Goal: Transaction & Acquisition: Purchase product/service

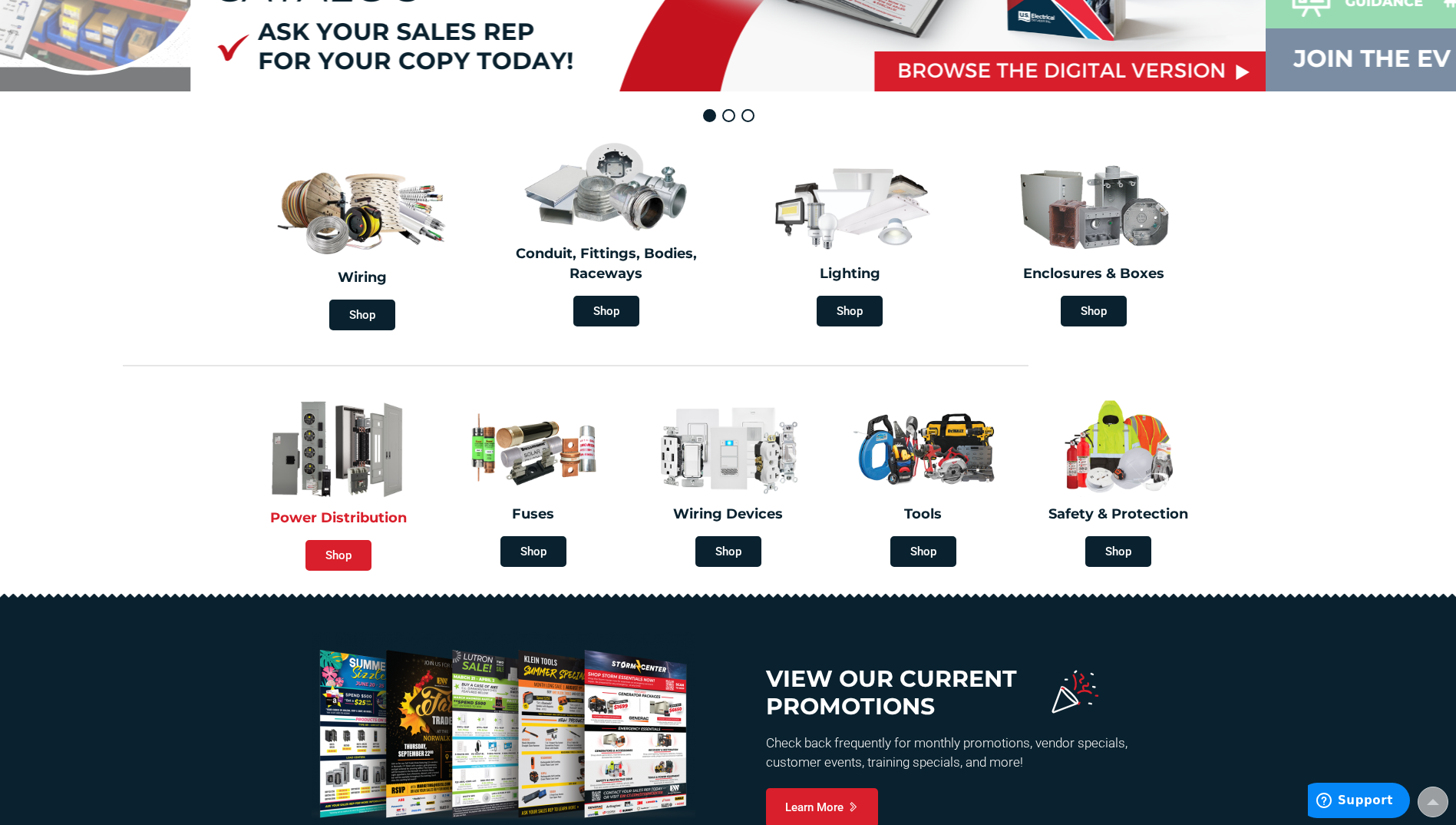
click at [349, 551] on span "Shop" at bounding box center [338, 555] width 66 height 31
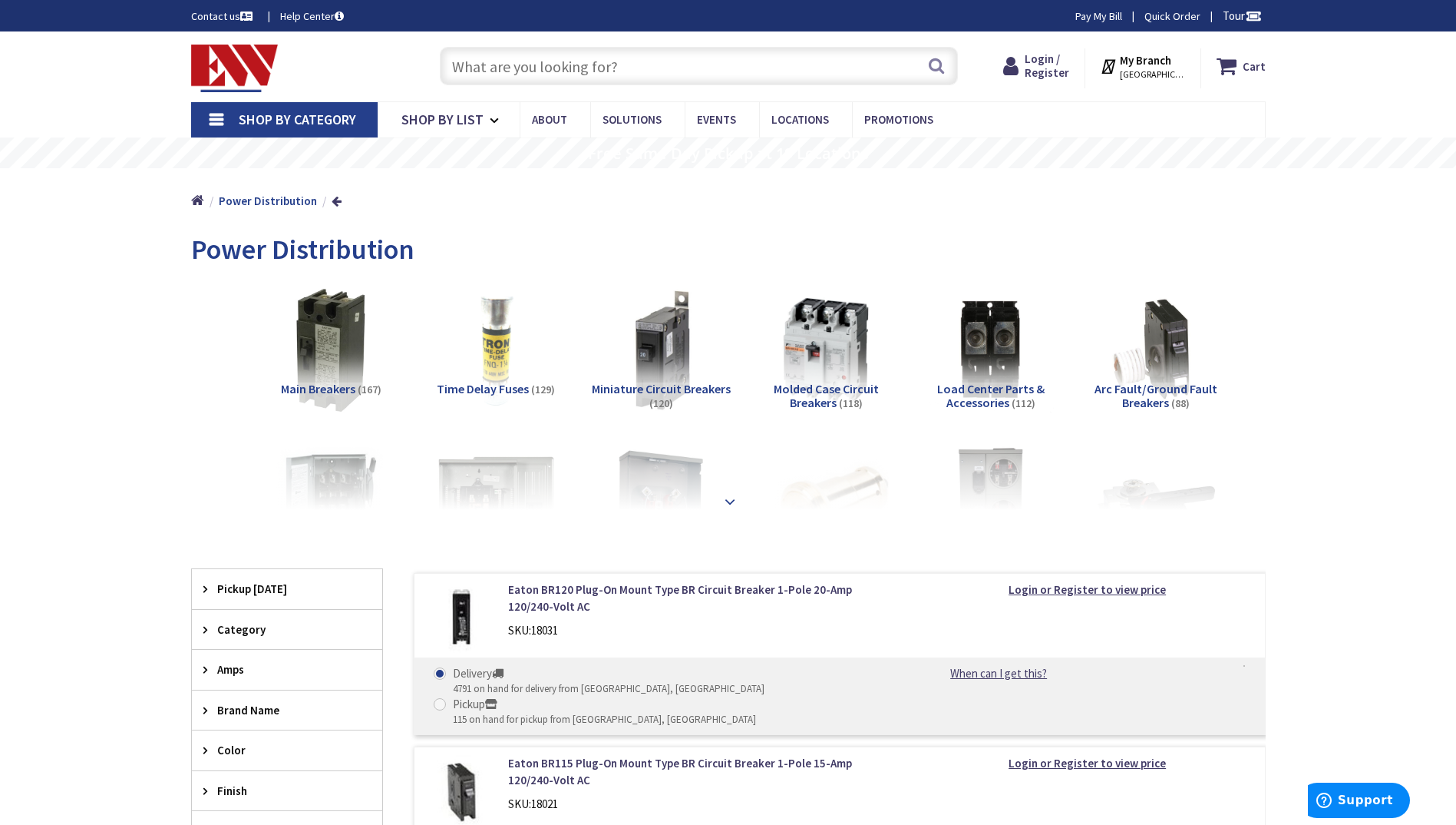
click at [731, 494] on strong at bounding box center [730, 494] width 19 height 17
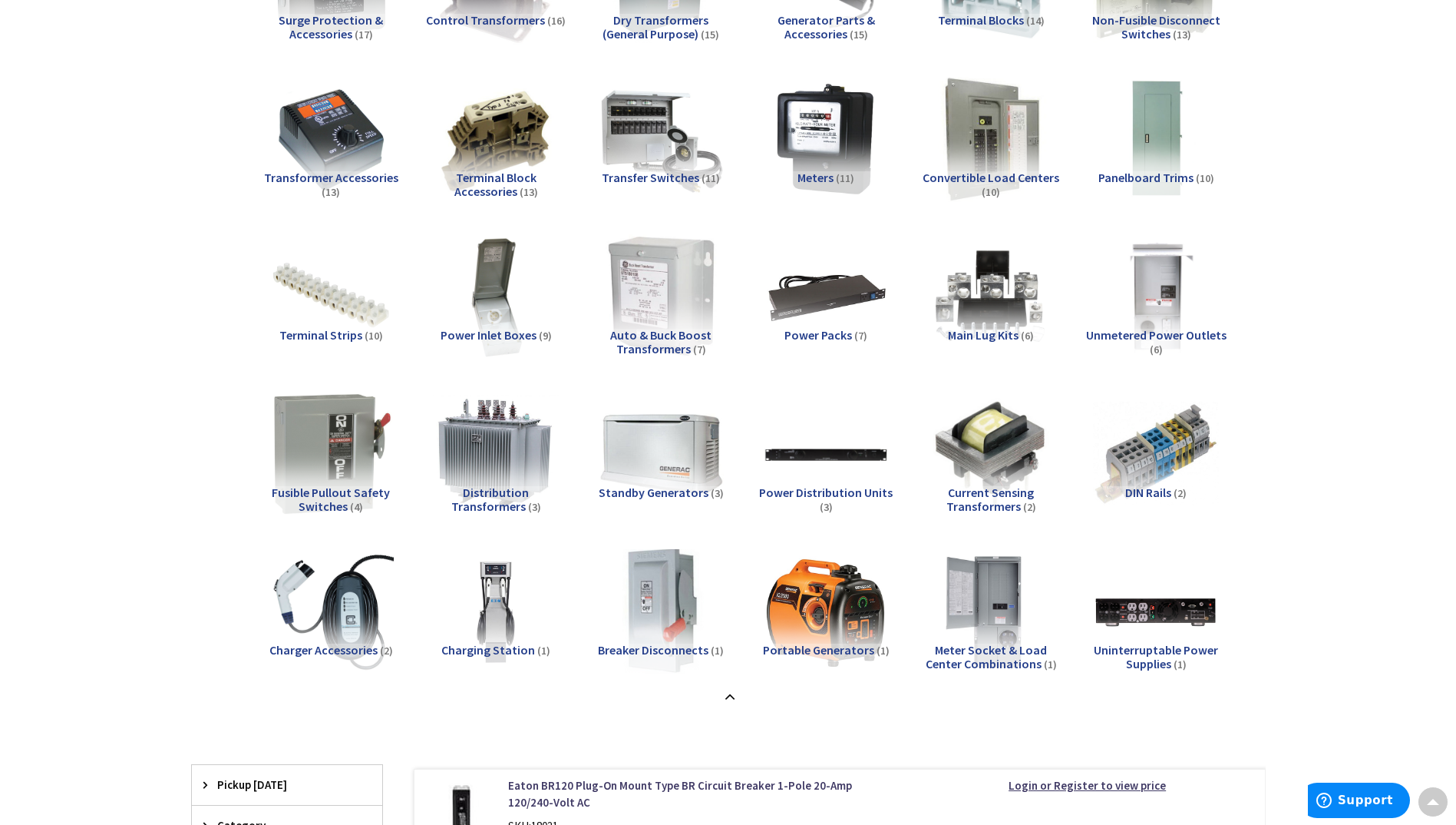
scroll to position [1075, 0]
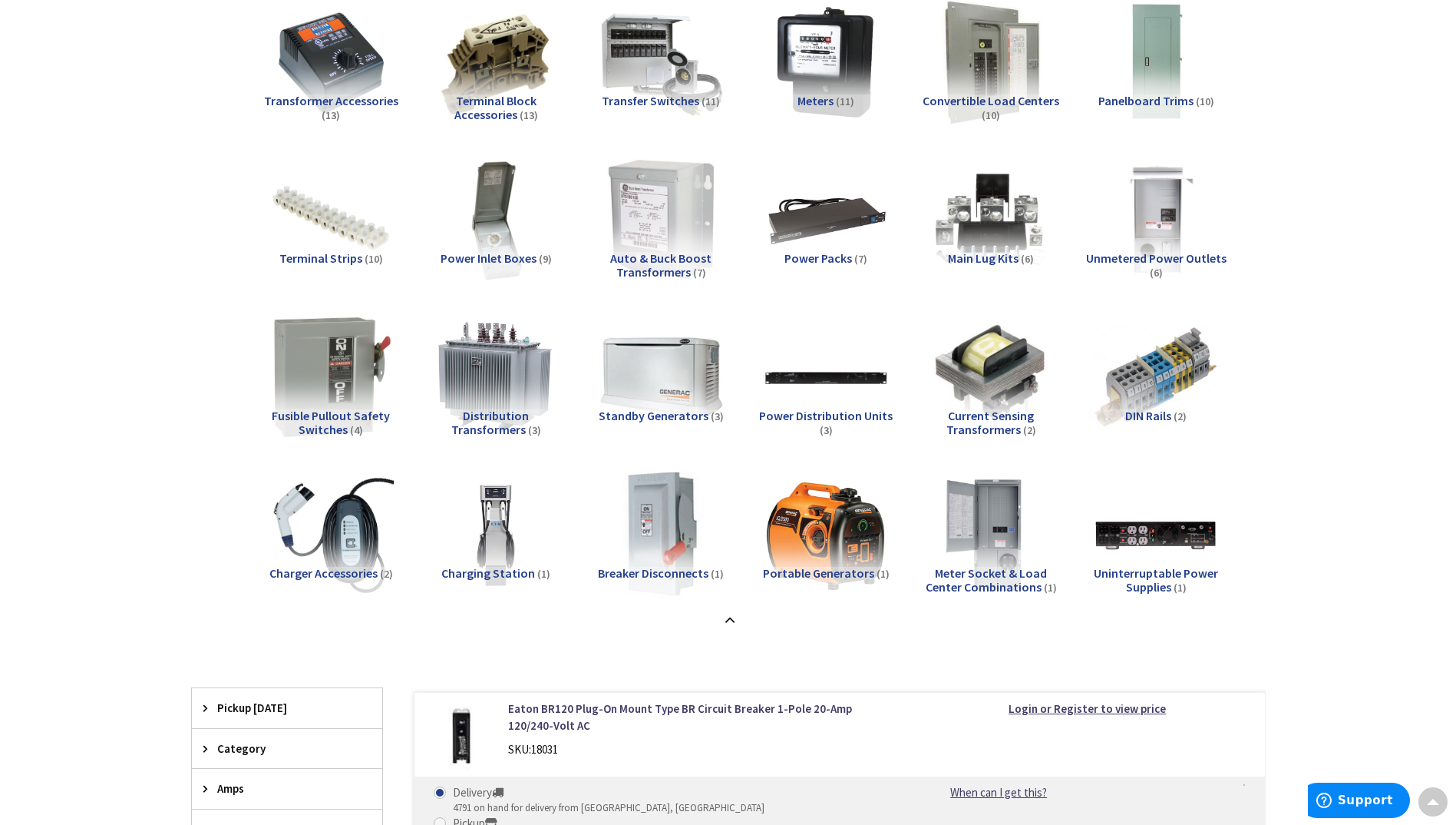
click at [996, 424] on span "Current Sensing Transformers" at bounding box center [990, 421] width 88 height 29
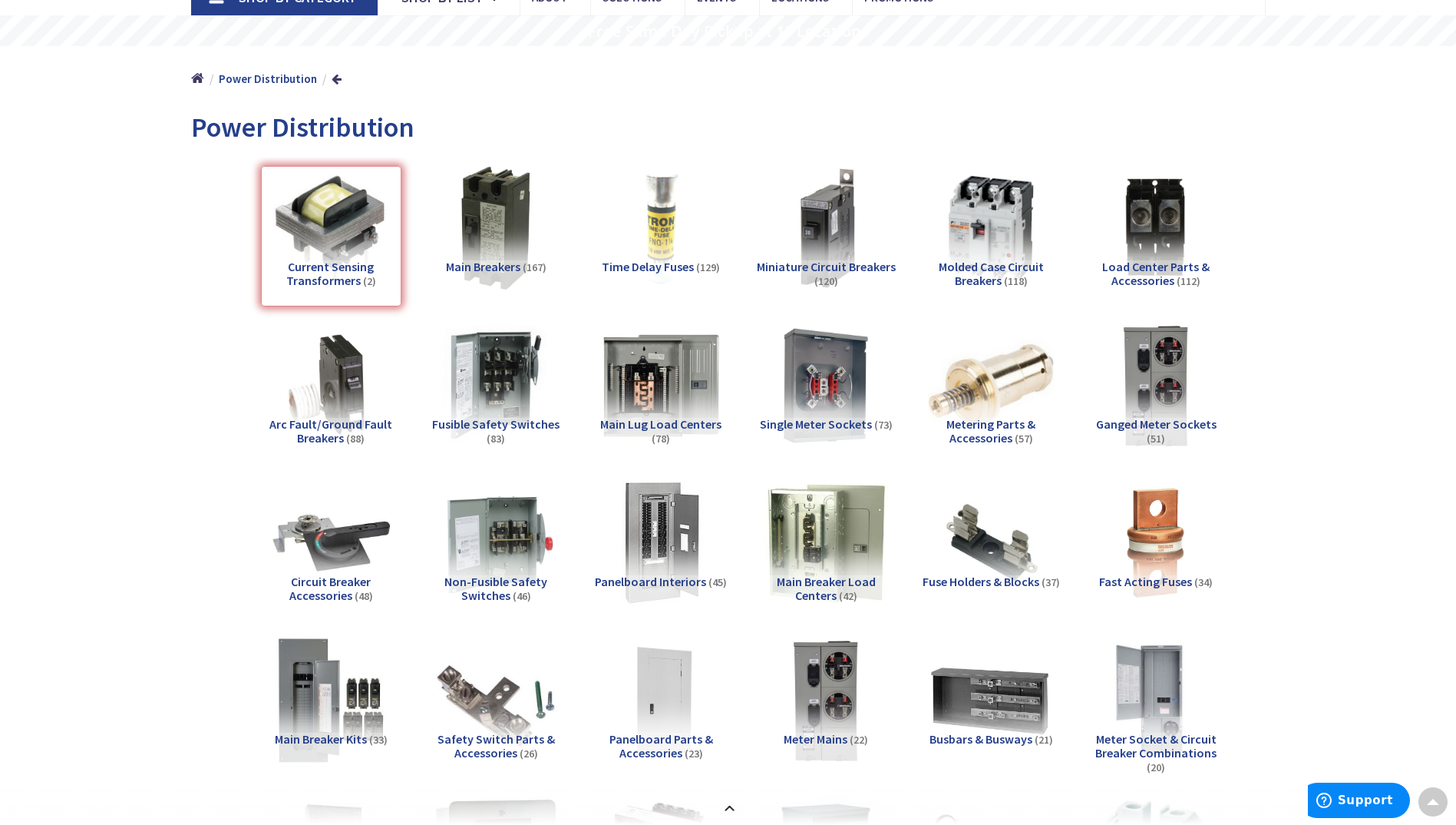
scroll to position [0, 0]
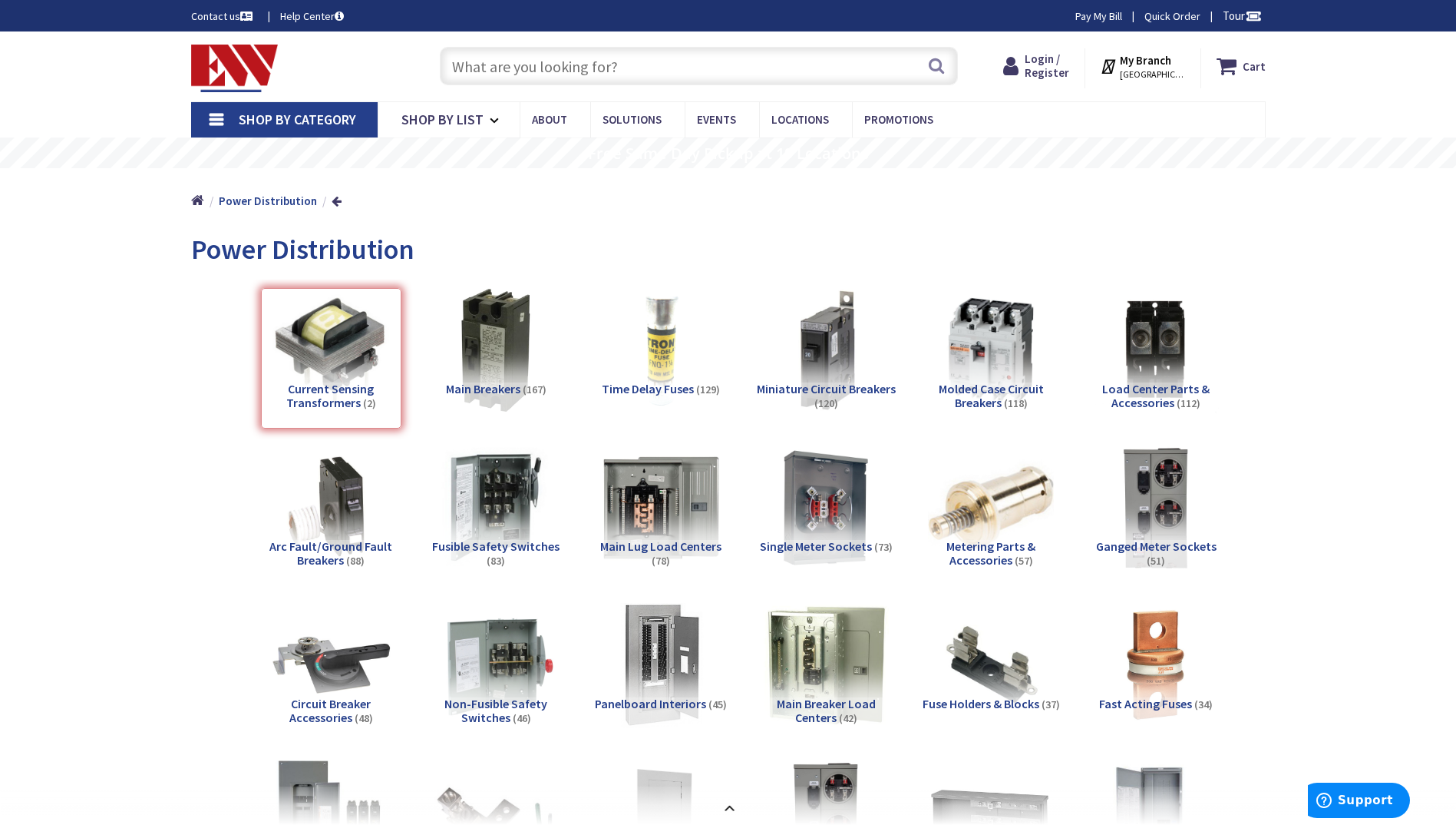
click at [553, 67] on input "text" at bounding box center [698, 65] width 518 height 38
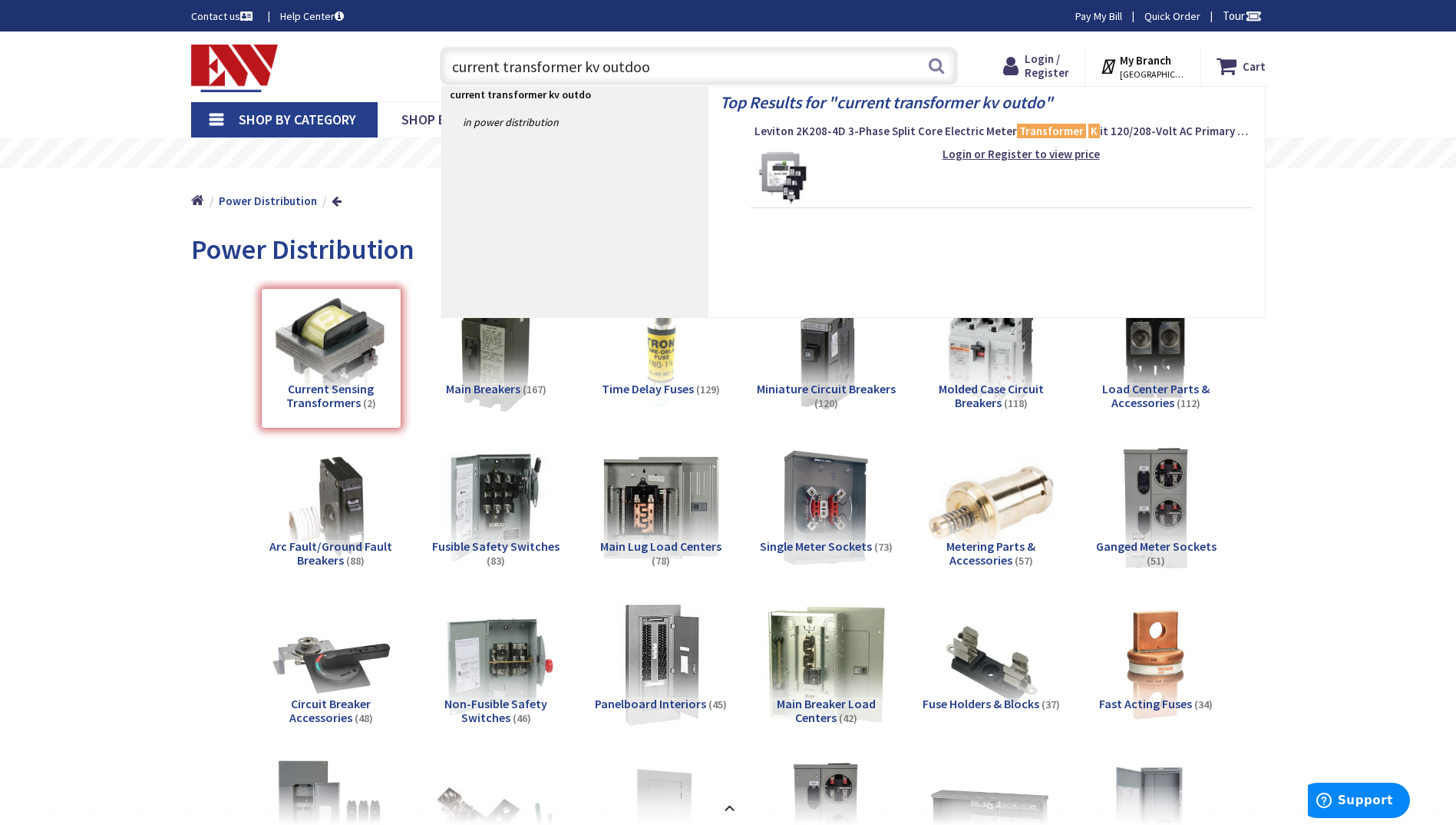
type input "current transformer kv outdoor"
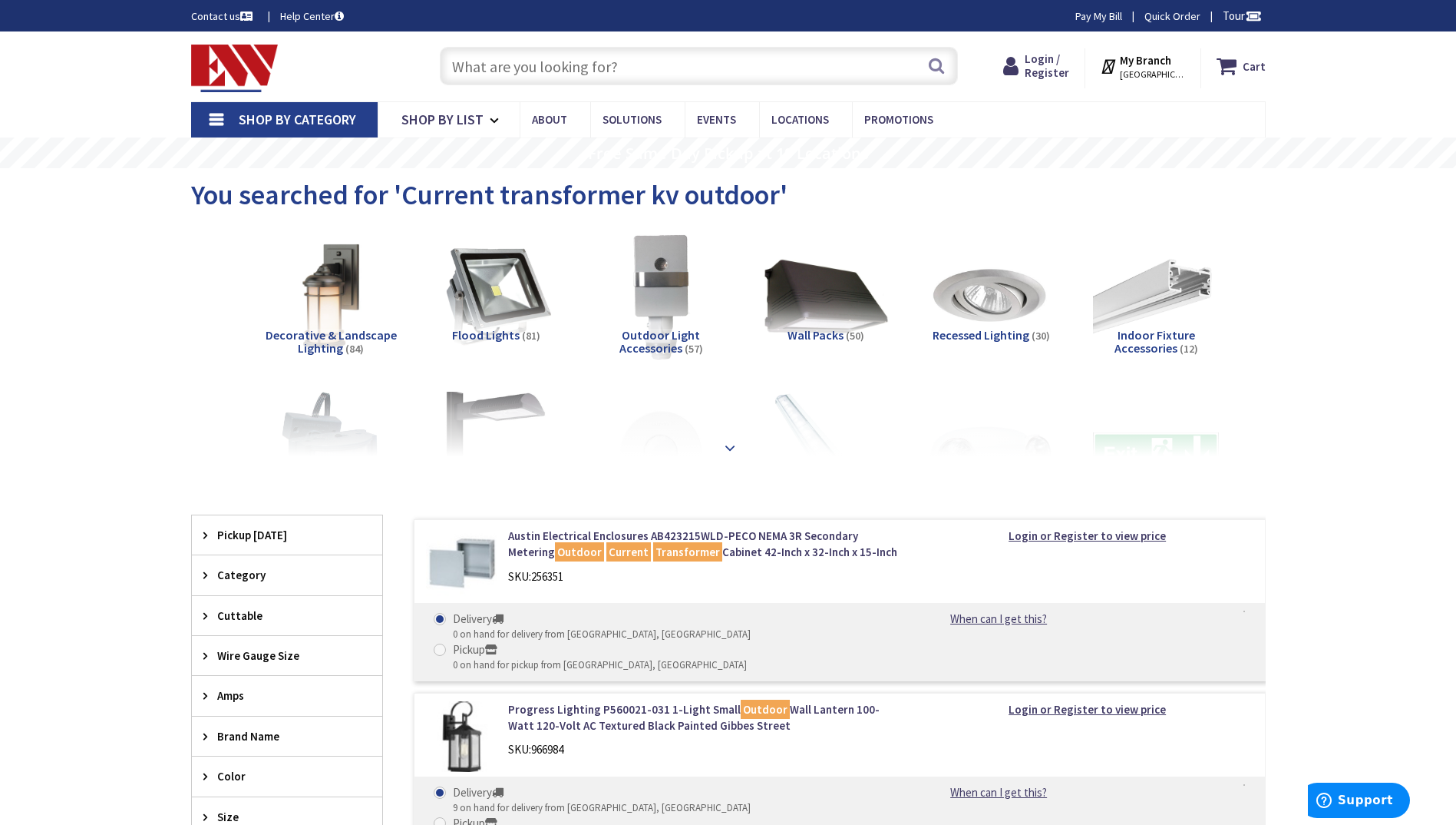
click at [726, 446] on strong at bounding box center [730, 447] width 19 height 17
